Goal: Transaction & Acquisition: Purchase product/service

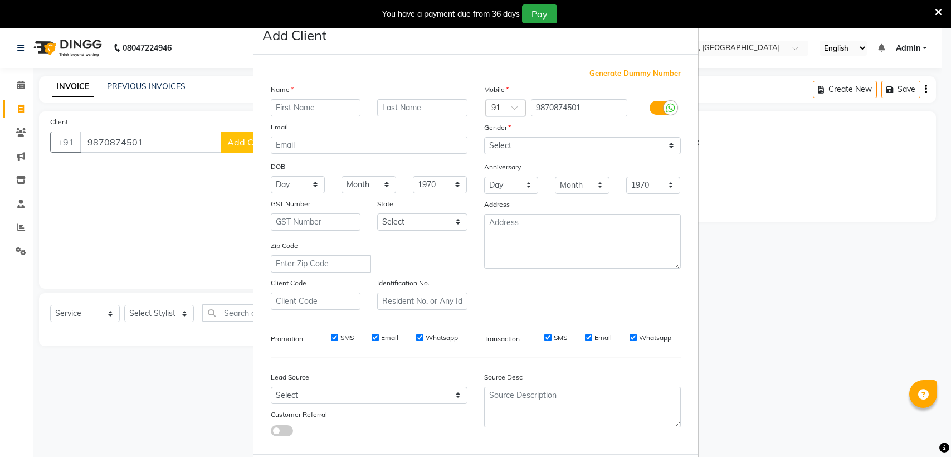
select select "7771"
select select "service"
click at [314, 102] on input "text" at bounding box center [316, 107] width 90 height 17
type input "lalit"
click at [410, 102] on input "text" at bounding box center [422, 107] width 90 height 17
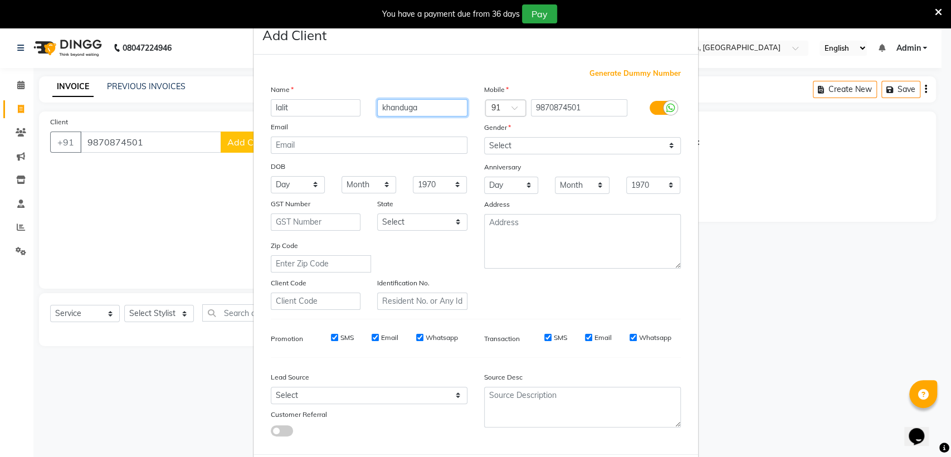
scroll to position [16, 0]
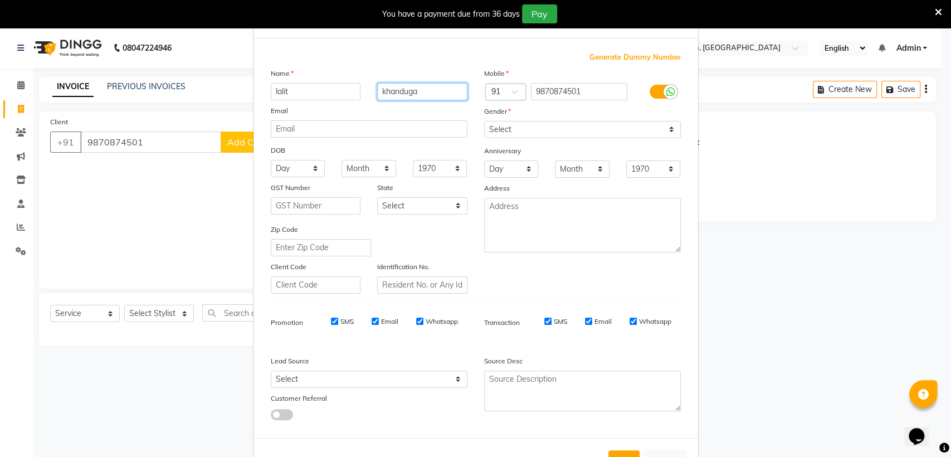
type input "khanduga"
click at [594, 129] on select "Select [DEMOGRAPHIC_DATA] [DEMOGRAPHIC_DATA] Other Prefer Not To Say" at bounding box center [582, 129] width 197 height 17
select select "[DEMOGRAPHIC_DATA]"
click at [484, 121] on select "Select [DEMOGRAPHIC_DATA] [DEMOGRAPHIC_DATA] Other Prefer Not To Say" at bounding box center [582, 129] width 197 height 17
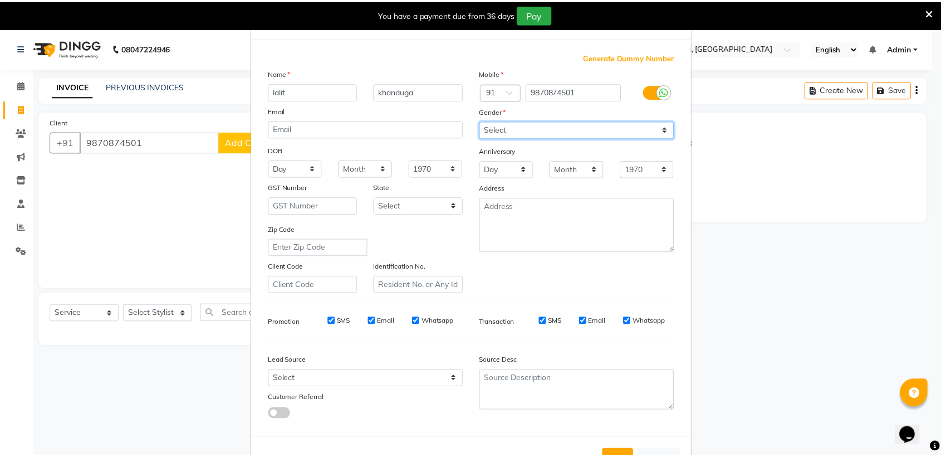
scroll to position [55, 0]
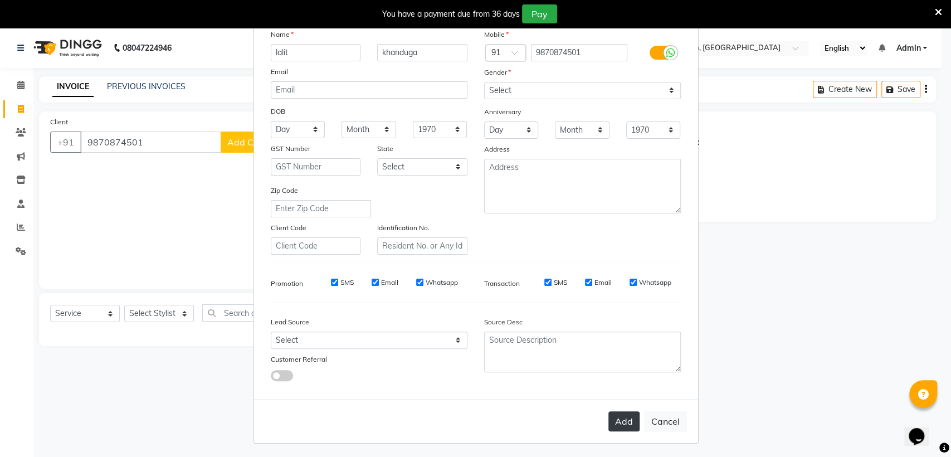
click at [625, 417] on button "Add" at bounding box center [623, 421] width 31 height 20
select select
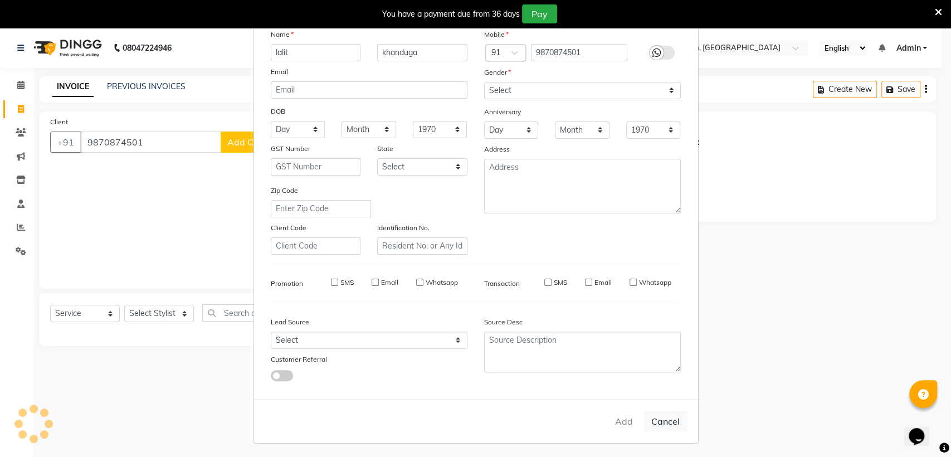
select select
checkbox input "false"
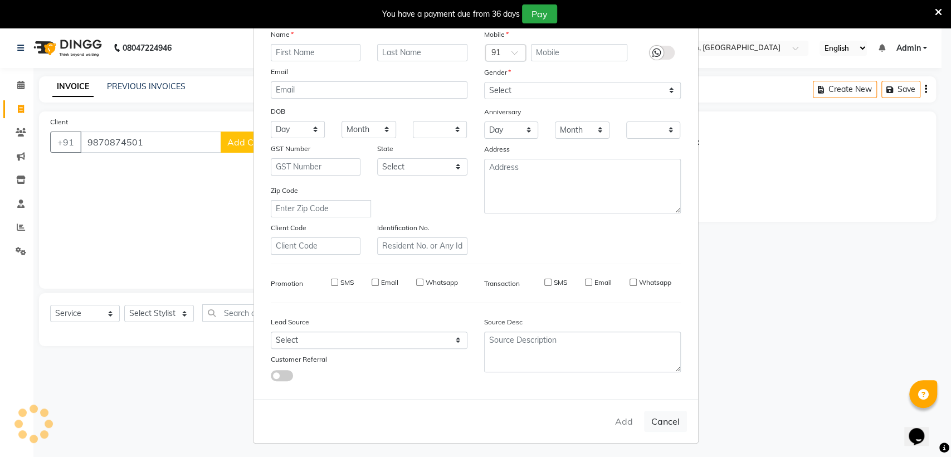
checkbox input "false"
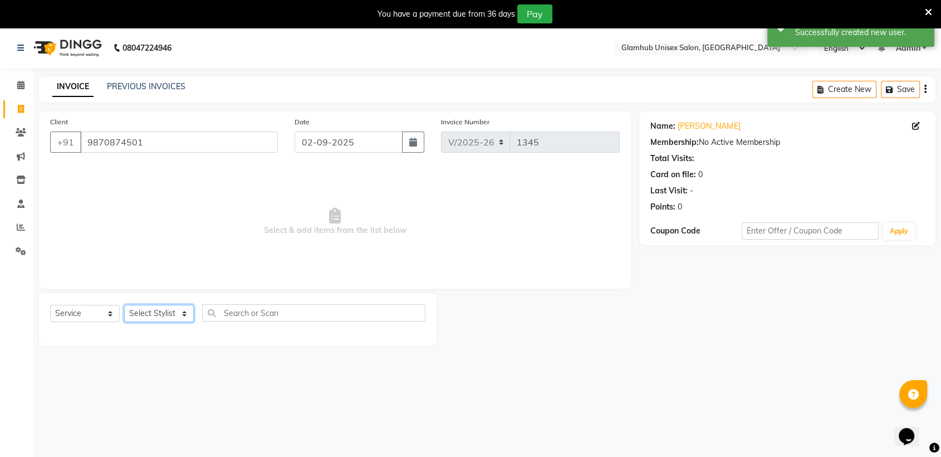
click at [138, 312] on select "Select Stylist [PERSON_NAME] [PERSON_NAME] [PERSON_NAME] radha [PERSON_NAME] [P…" at bounding box center [159, 313] width 70 height 17
select select "69353"
click at [124, 305] on select "Select Stylist [PERSON_NAME] [PERSON_NAME] [PERSON_NAME] radha [PERSON_NAME] [P…" at bounding box center [159, 313] width 70 height 17
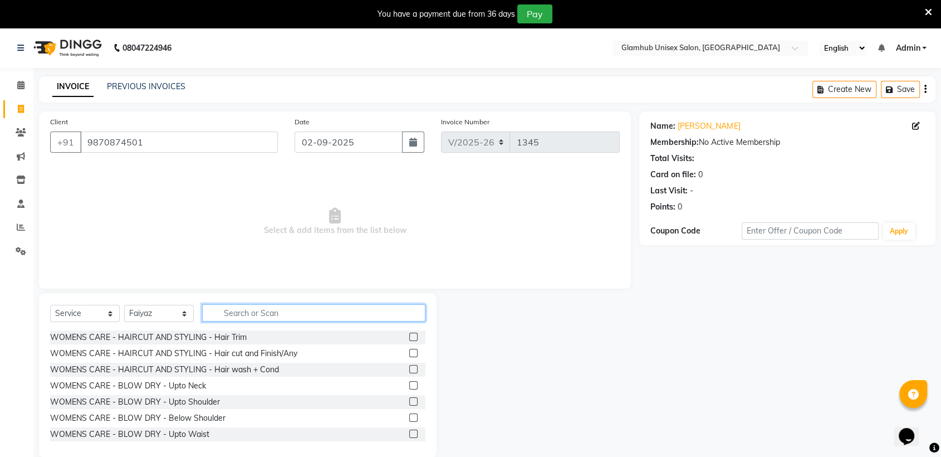
click at [334, 316] on input "text" at bounding box center [313, 312] width 223 height 17
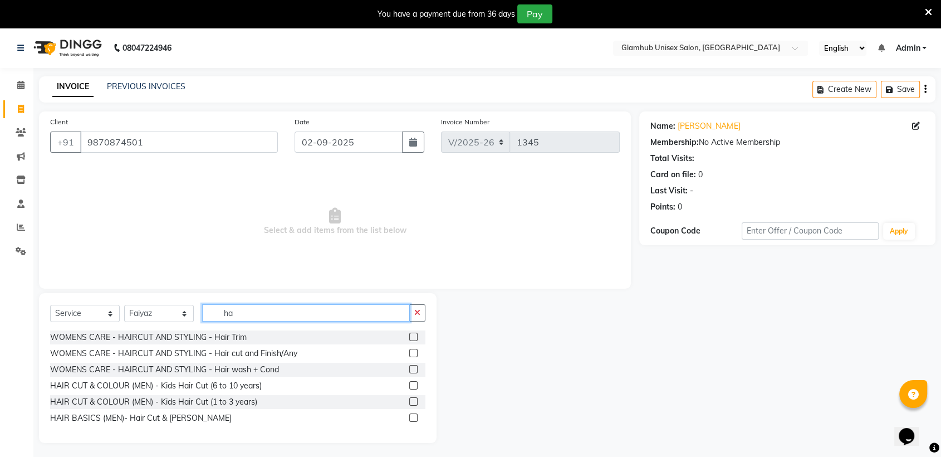
type input "h"
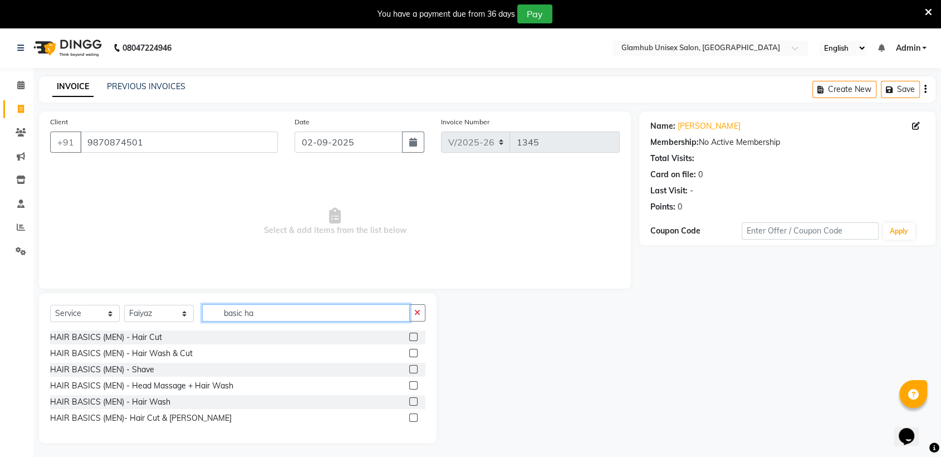
type input "basic ha"
click at [410, 336] on label at bounding box center [413, 337] width 8 height 8
click at [410, 336] on input "checkbox" at bounding box center [412, 337] width 7 height 7
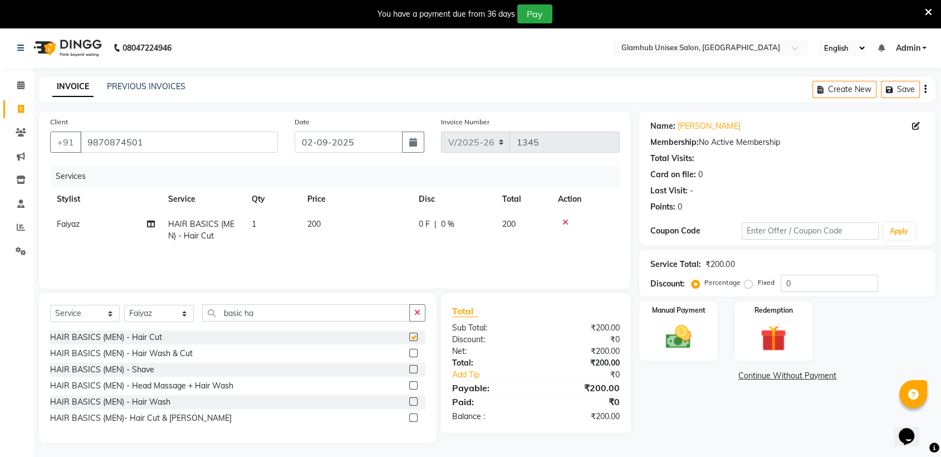
checkbox input "false"
click at [334, 314] on input "basic ha" at bounding box center [306, 312] width 208 height 17
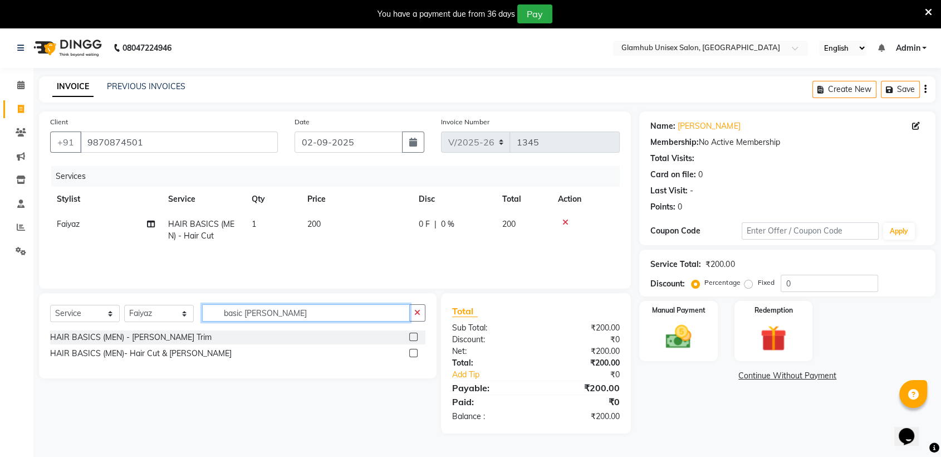
type input "basic [PERSON_NAME]"
click at [415, 333] on label at bounding box center [413, 337] width 8 height 8
click at [415, 334] on input "checkbox" at bounding box center [412, 337] width 7 height 7
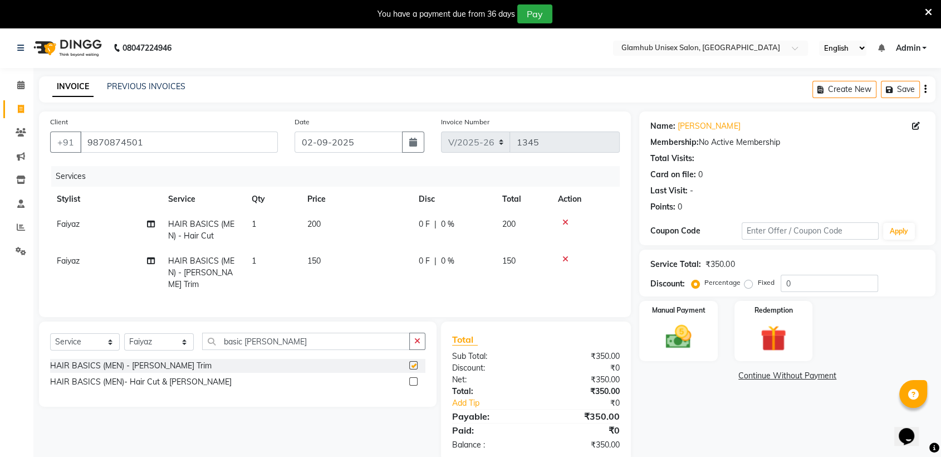
checkbox input "false"
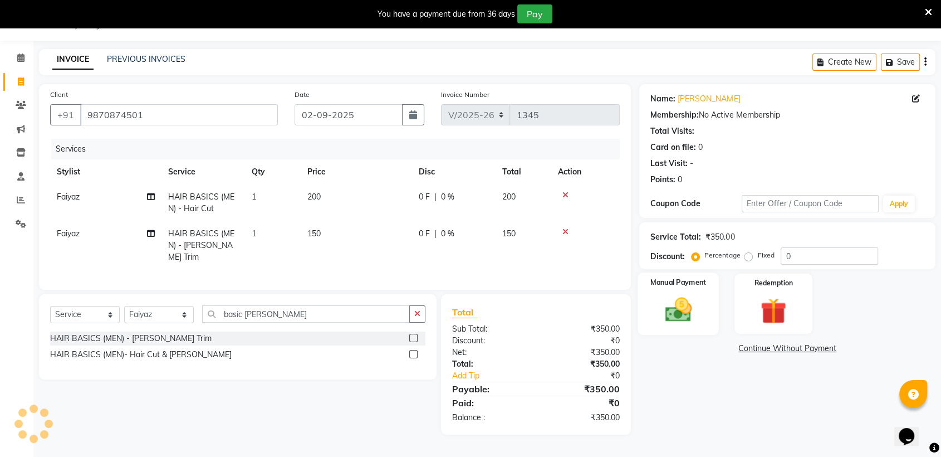
click at [680, 309] on img at bounding box center [678, 309] width 43 height 31
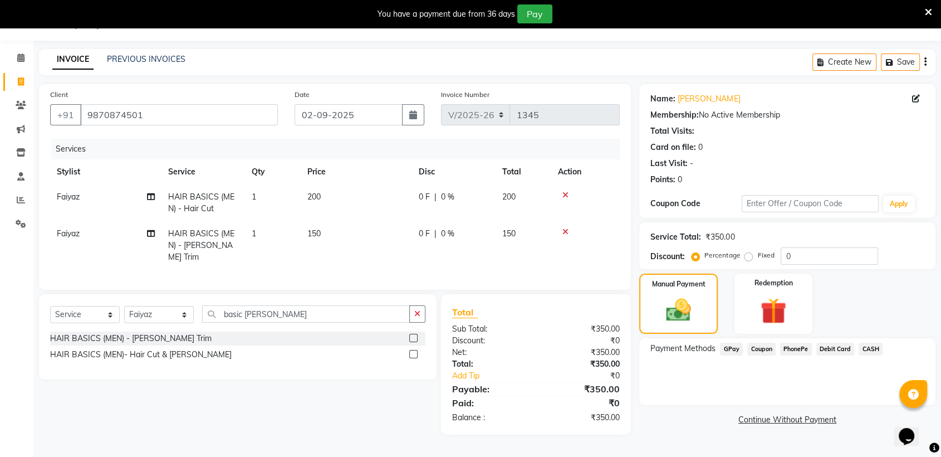
click at [725, 350] on span "GPay" at bounding box center [731, 349] width 23 height 13
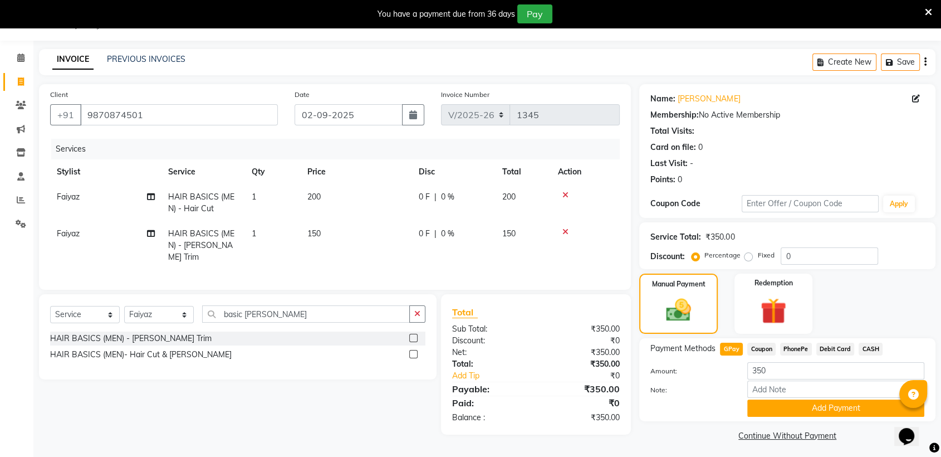
scroll to position [31, 0]
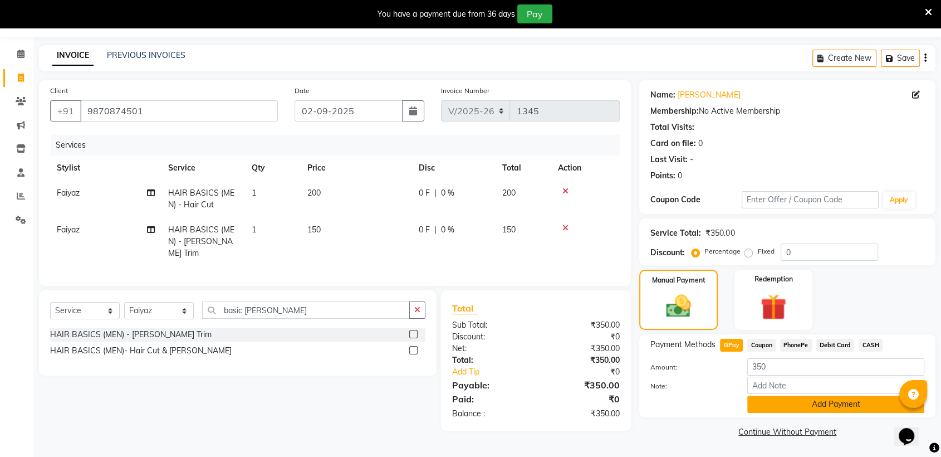
click at [864, 405] on button "Add Payment" at bounding box center [835, 403] width 177 height 17
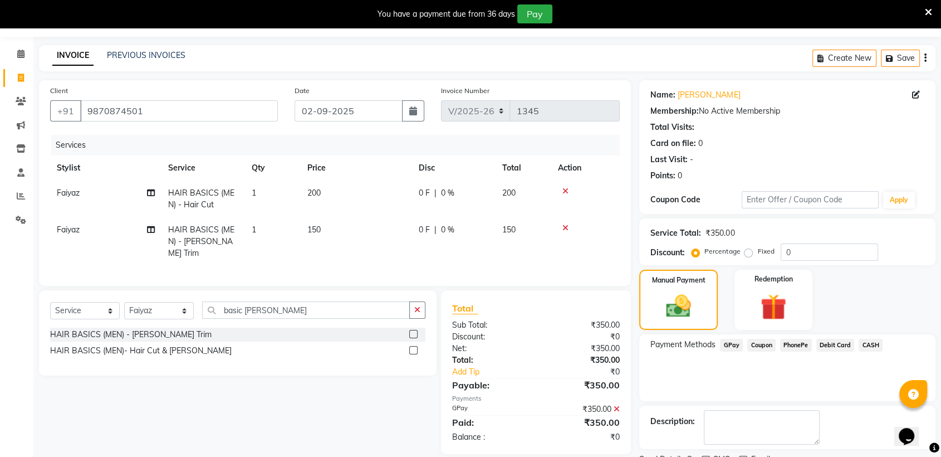
scroll to position [77, 0]
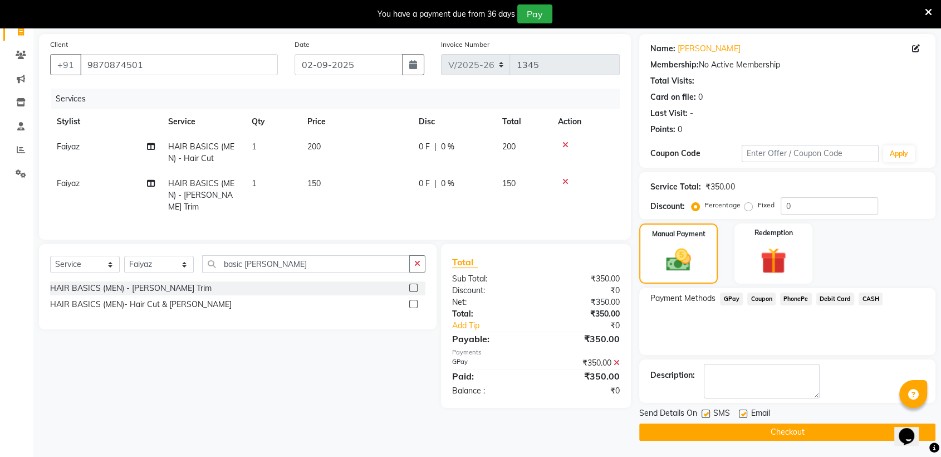
click at [837, 429] on button "Checkout" at bounding box center [787, 431] width 296 height 17
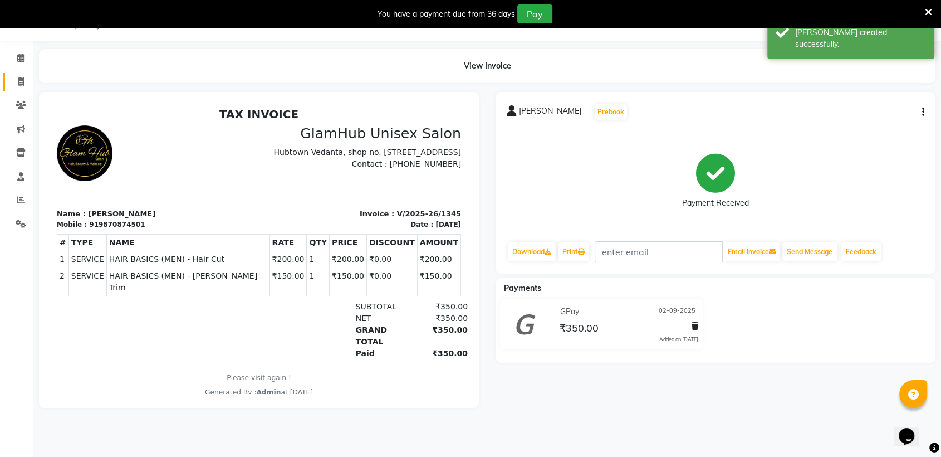
click at [16, 76] on span at bounding box center [20, 82] width 19 height 13
select select "7771"
select select "service"
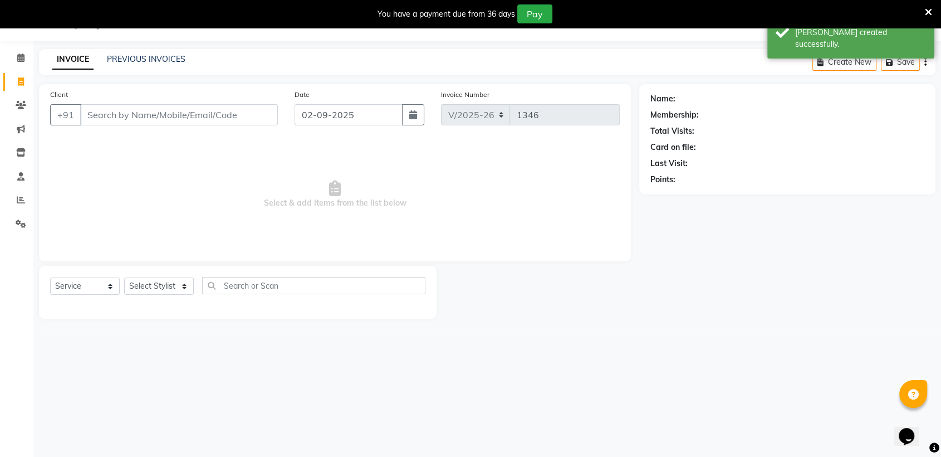
click at [120, 107] on input "Client" at bounding box center [179, 114] width 198 height 21
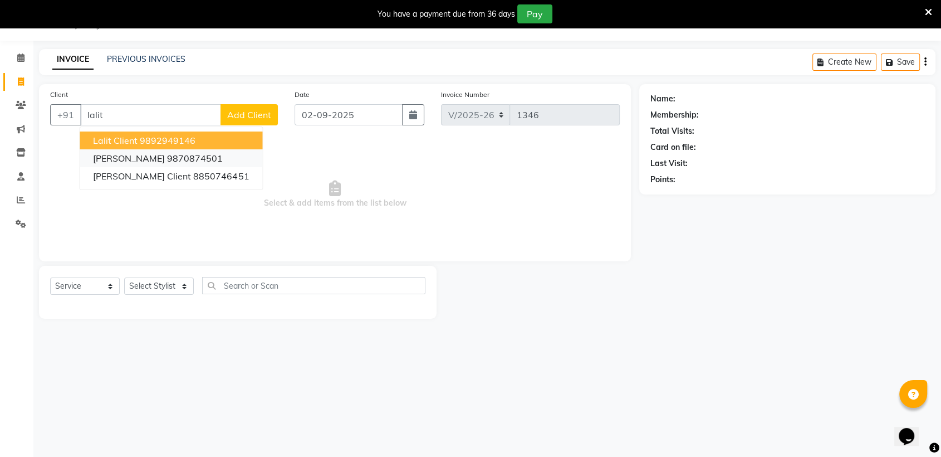
click at [199, 153] on ngb-highlight "9870874501" at bounding box center [195, 158] width 56 height 11
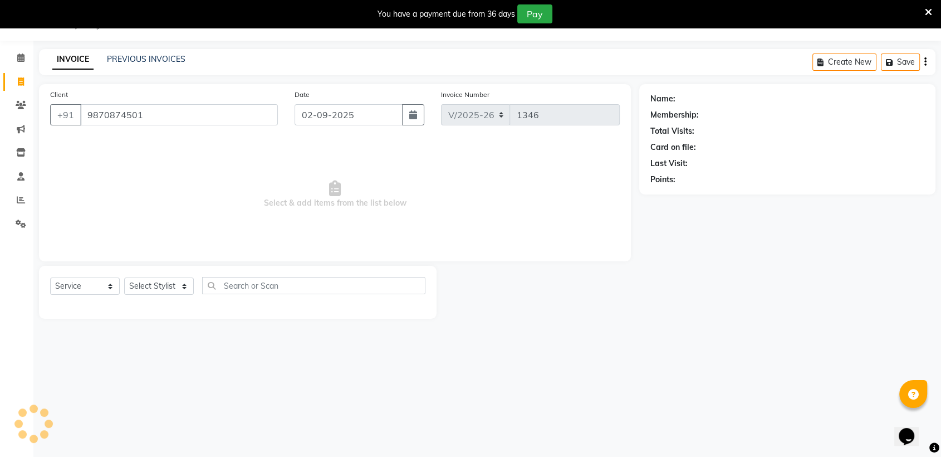
type input "9870874501"
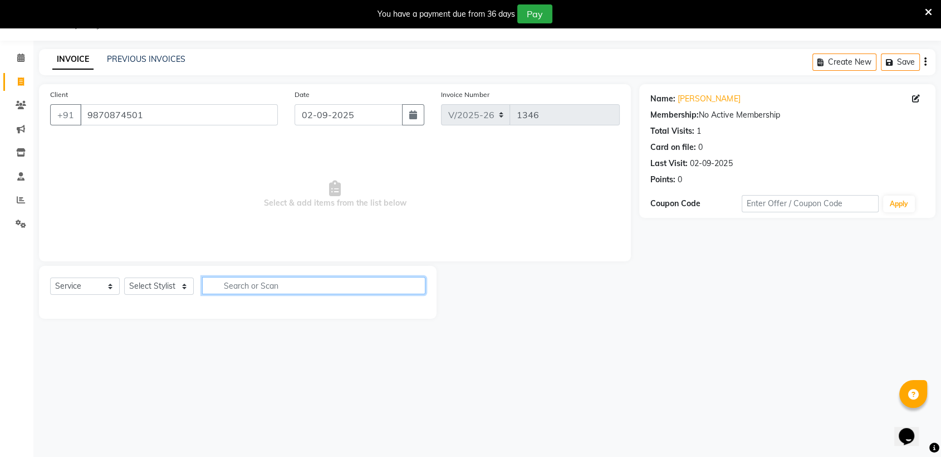
click at [290, 289] on input "text" at bounding box center [313, 285] width 223 height 17
type input "wash"
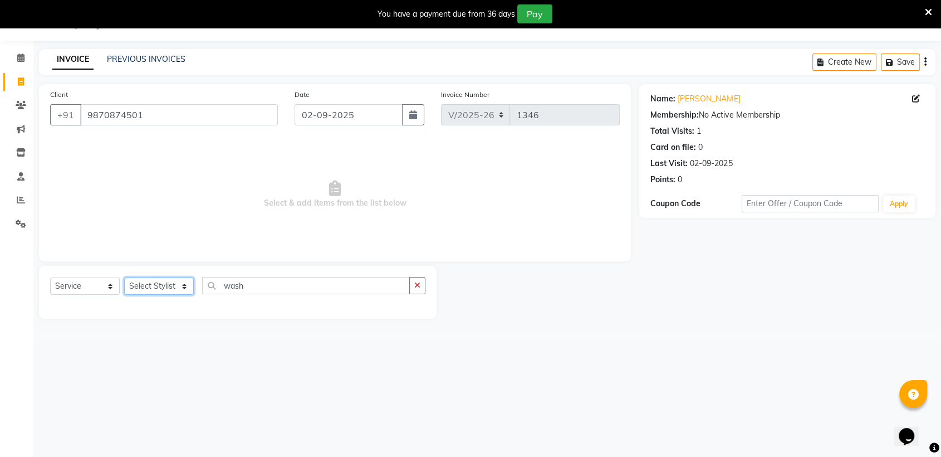
click at [187, 280] on select "Select Stylist [PERSON_NAME] [PERSON_NAME] [PERSON_NAME] radha [PERSON_NAME] [P…" at bounding box center [159, 285] width 70 height 17
select select "69353"
click at [124, 277] on select "Select Stylist [PERSON_NAME] [PERSON_NAME] [PERSON_NAME] radha [PERSON_NAME] [P…" at bounding box center [159, 285] width 70 height 17
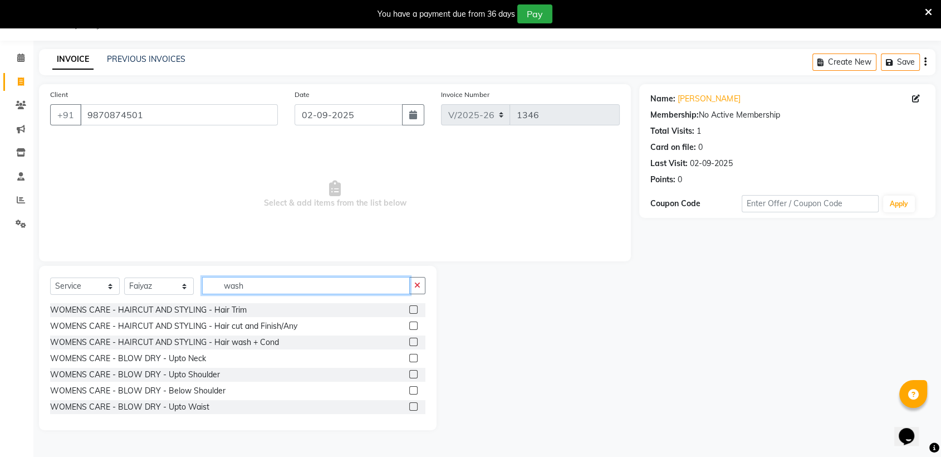
click at [311, 280] on input "wash" at bounding box center [306, 285] width 208 height 17
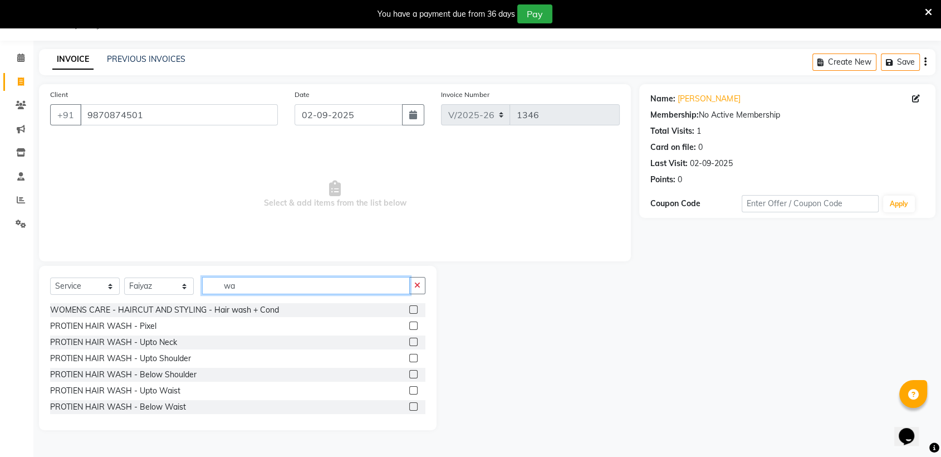
type input "w"
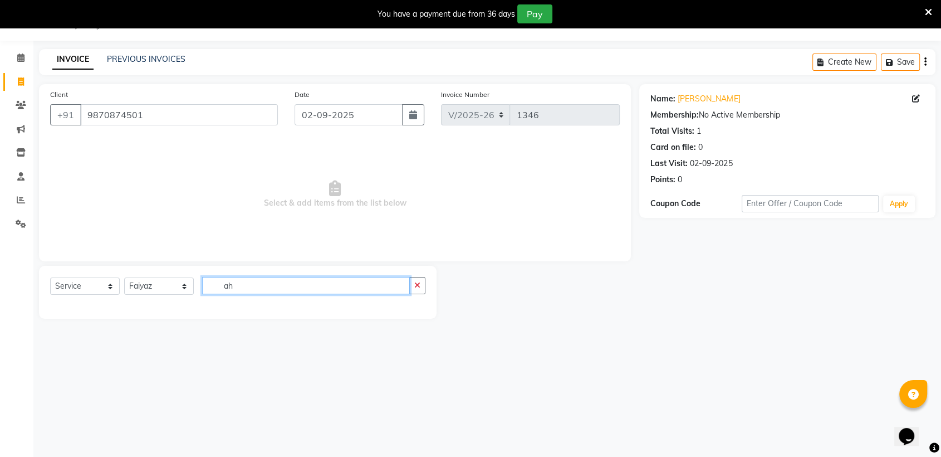
type input "a"
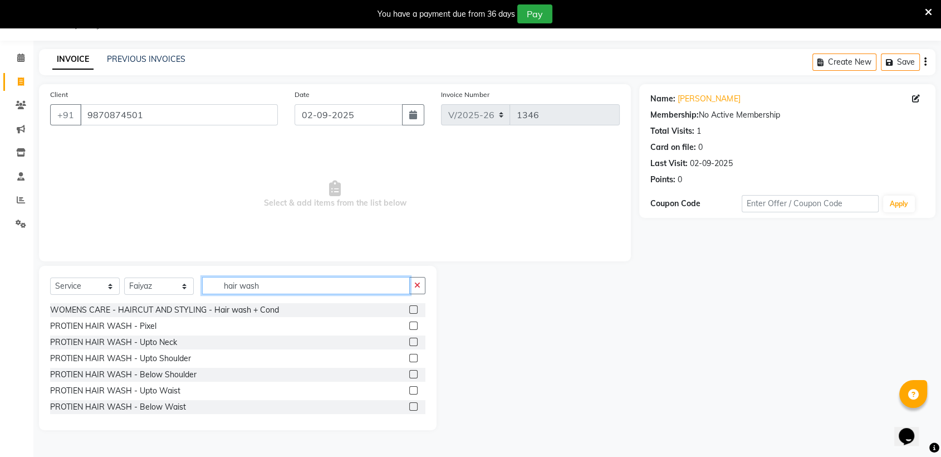
type input "hair wash"
click at [328, 307] on div "WOMENS CARE - HAIRCUT AND STYLING - Hair wash + Cond" at bounding box center [237, 310] width 375 height 14
click at [409, 309] on label at bounding box center [413, 309] width 8 height 8
click at [409, 309] on input "checkbox" at bounding box center [412, 309] width 7 height 7
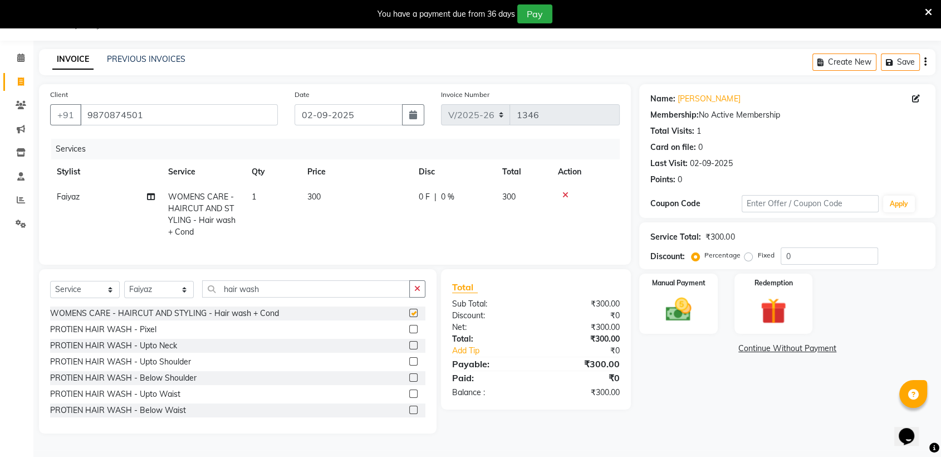
checkbox input "false"
click at [517, 196] on td "300" at bounding box center [524, 214] width 56 height 60
select select "69353"
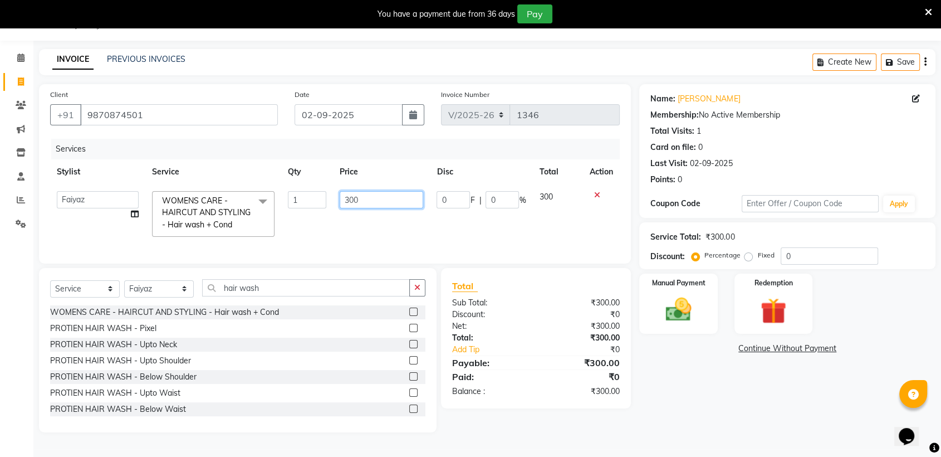
click at [388, 203] on input "300" at bounding box center [382, 199] width 84 height 17
type input "3"
type input "100"
click at [550, 189] on td "300" at bounding box center [557, 213] width 51 height 59
select select "69353"
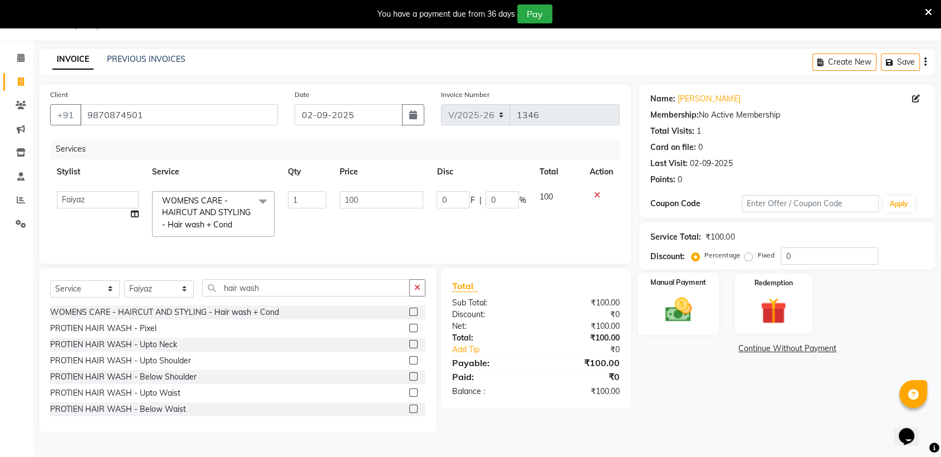
click at [699, 306] on img at bounding box center [678, 309] width 43 height 31
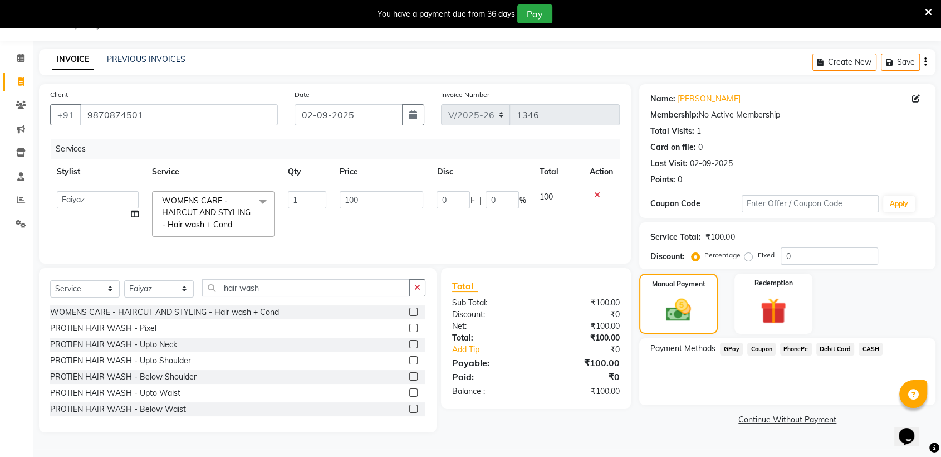
click at [735, 344] on span "GPay" at bounding box center [731, 349] width 23 height 13
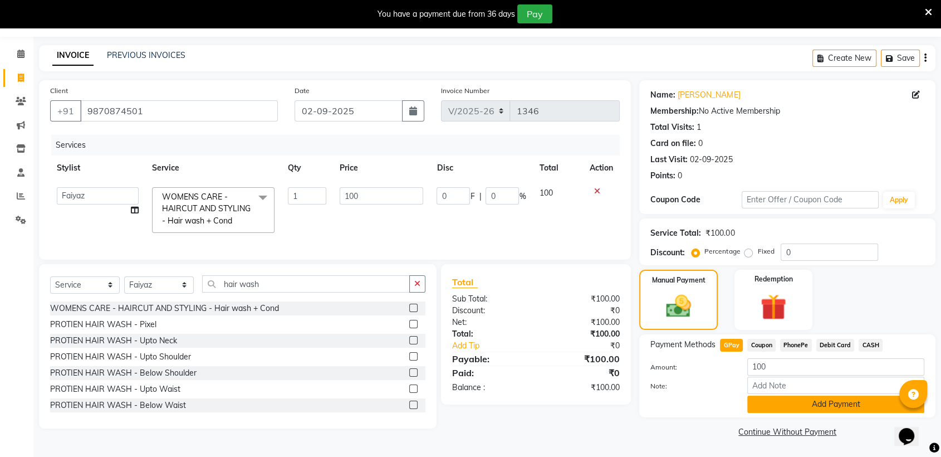
click at [829, 404] on button "Add Payment" at bounding box center [835, 403] width 177 height 17
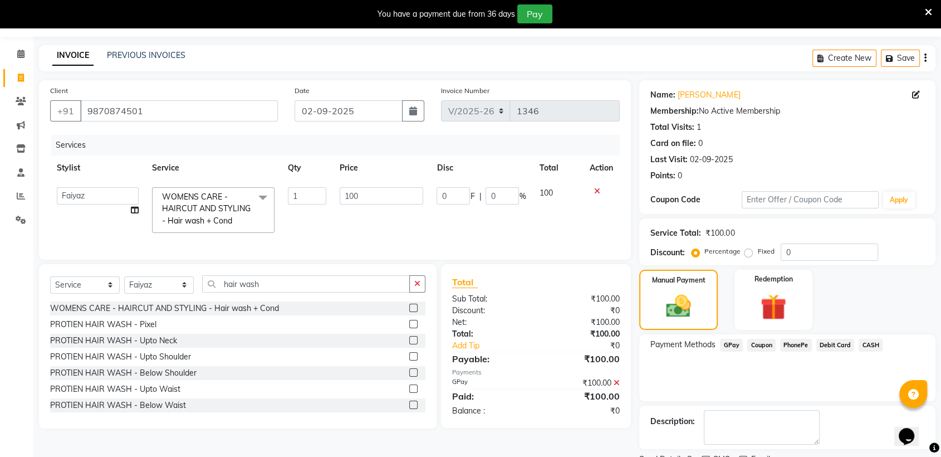
scroll to position [77, 0]
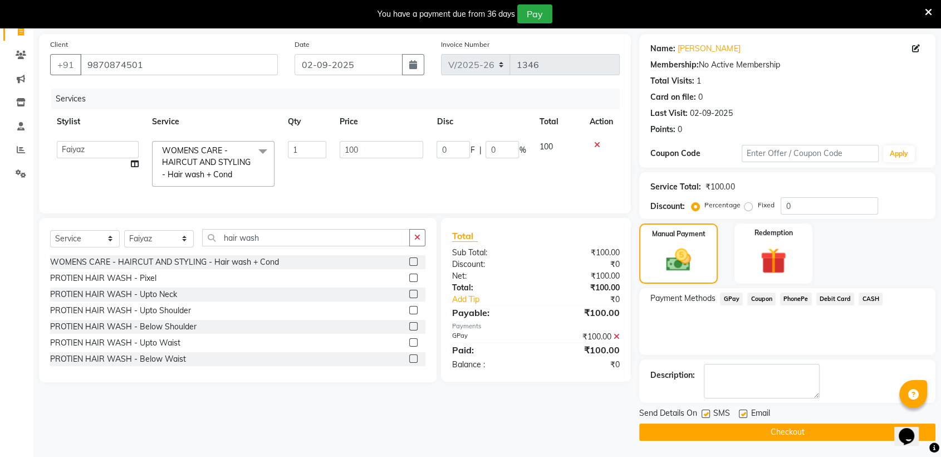
click at [827, 424] on button "Checkout" at bounding box center [787, 431] width 296 height 17
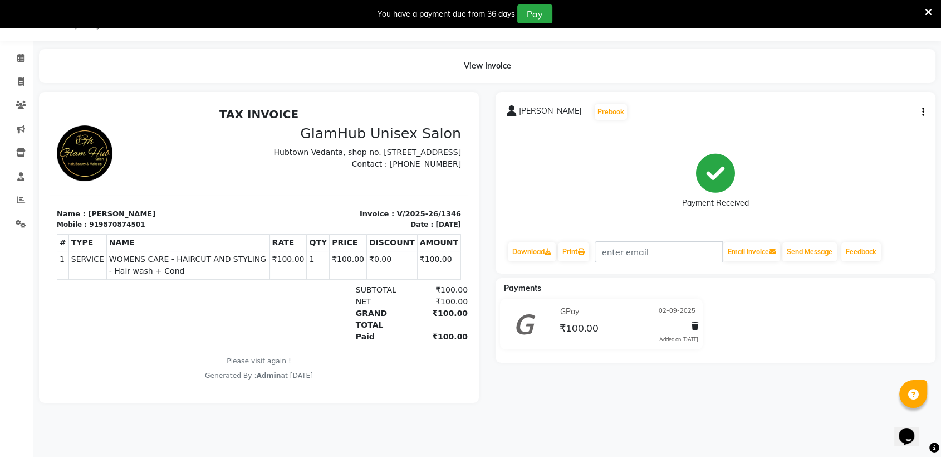
drag, startPoint x: 822, startPoint y: 192, endPoint x: 884, endPoint y: 227, distance: 71.1
click at [884, 227] on div "[PERSON_NAME] Prebook Payment Received Download Print Email Invoice Send Messag…" at bounding box center [716, 183] width 440 height 182
select select "service"
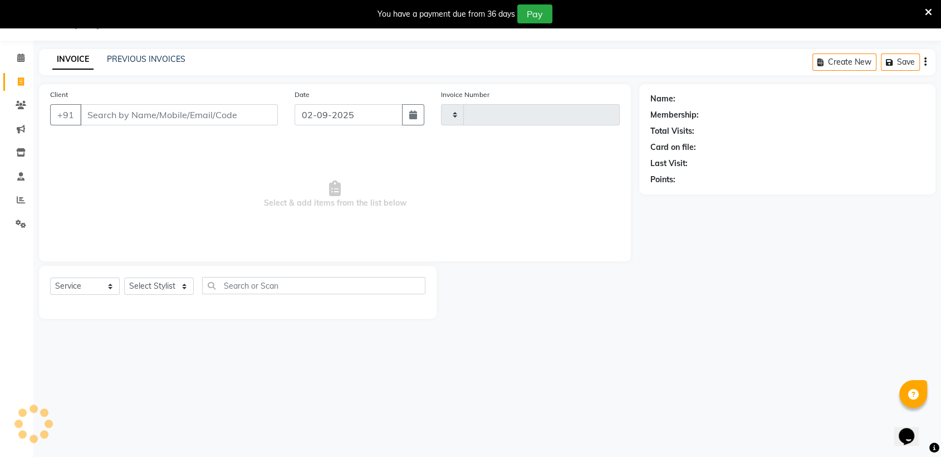
type input "1347"
select select "7771"
type input "q"
